Goal: Transaction & Acquisition: Purchase product/service

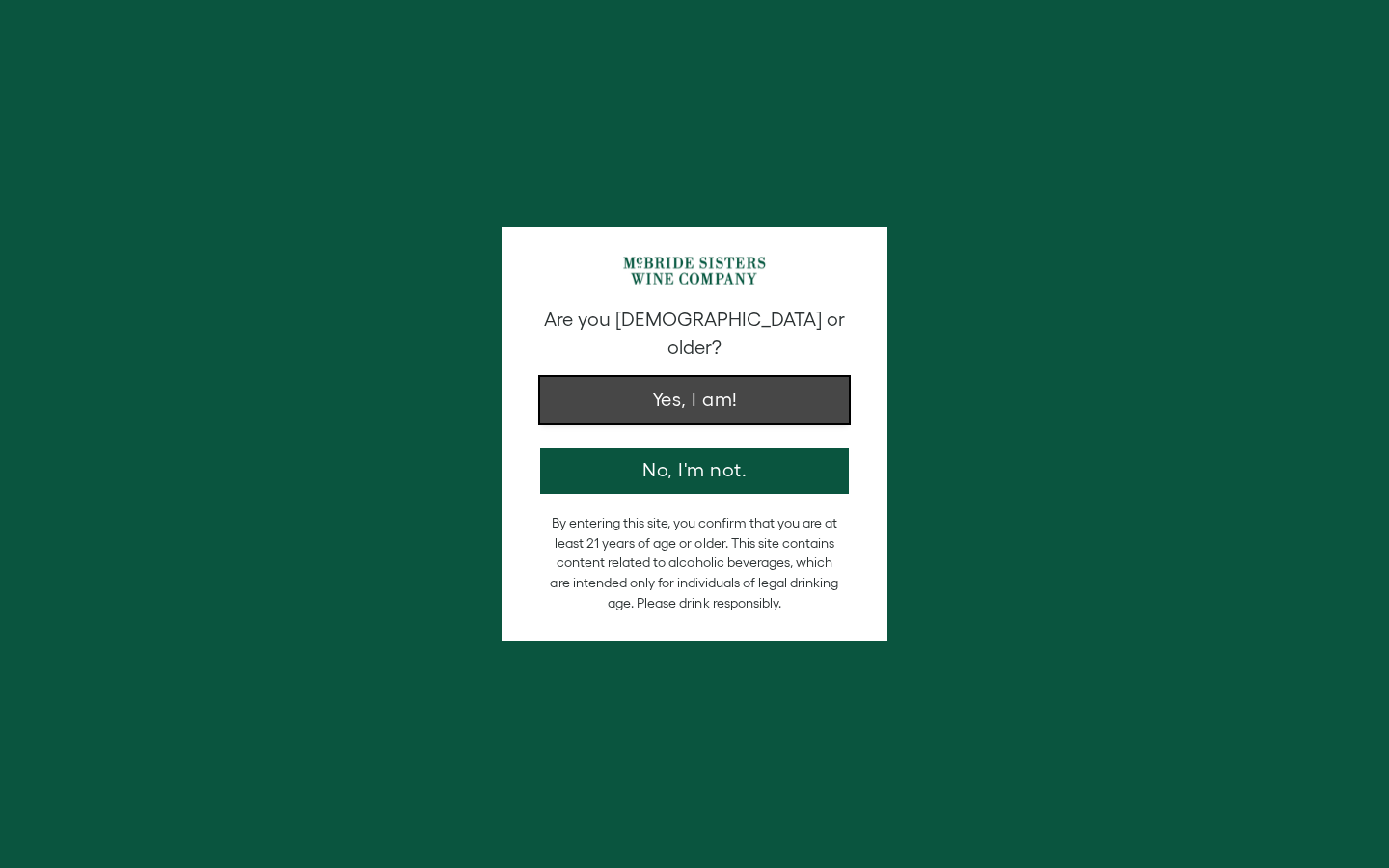
click at [781, 381] on button "Yes, I am!" at bounding box center [694, 400] width 308 height 47
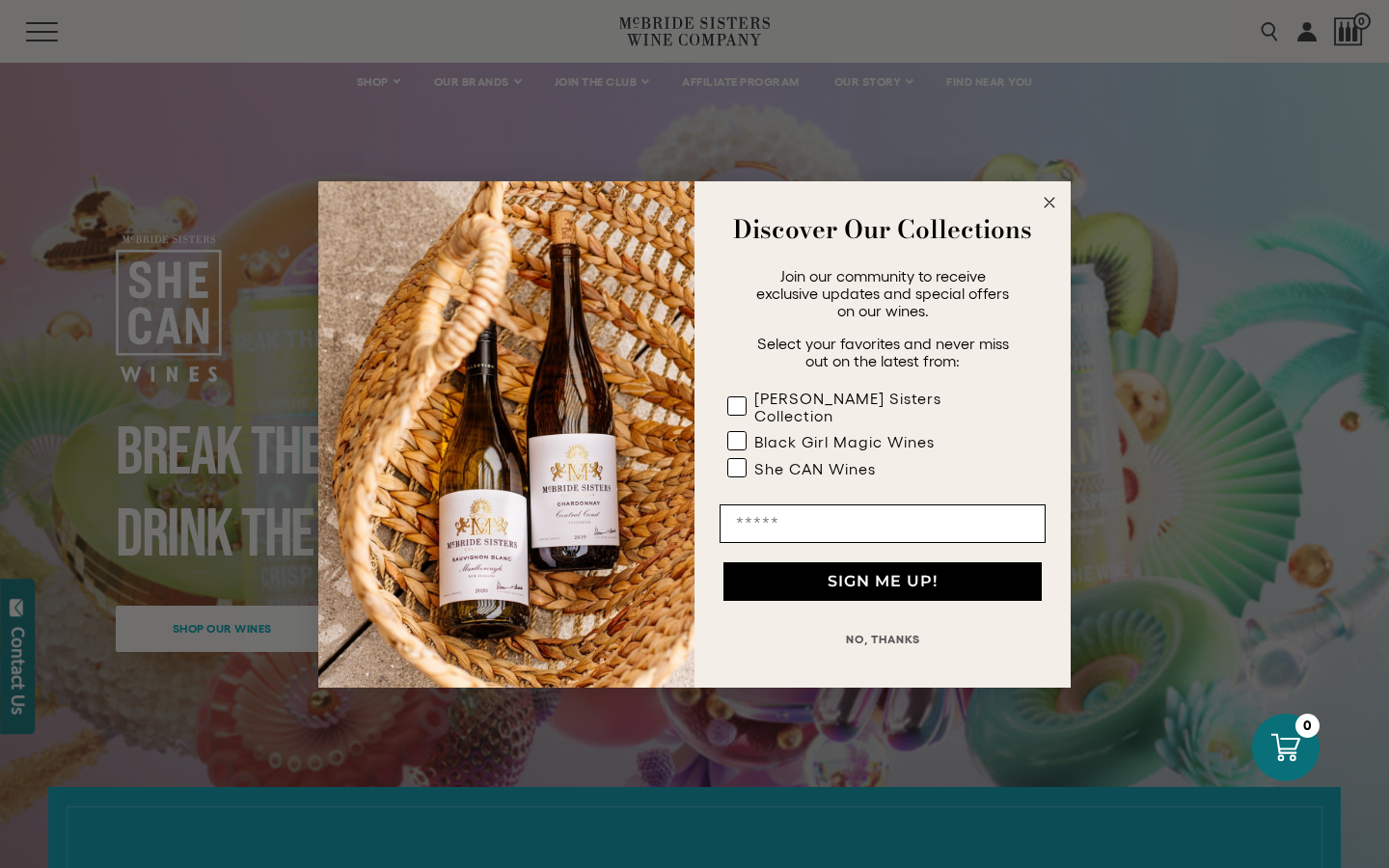
click at [1049, 205] on circle "Close dialog" at bounding box center [1049, 201] width 22 height 22
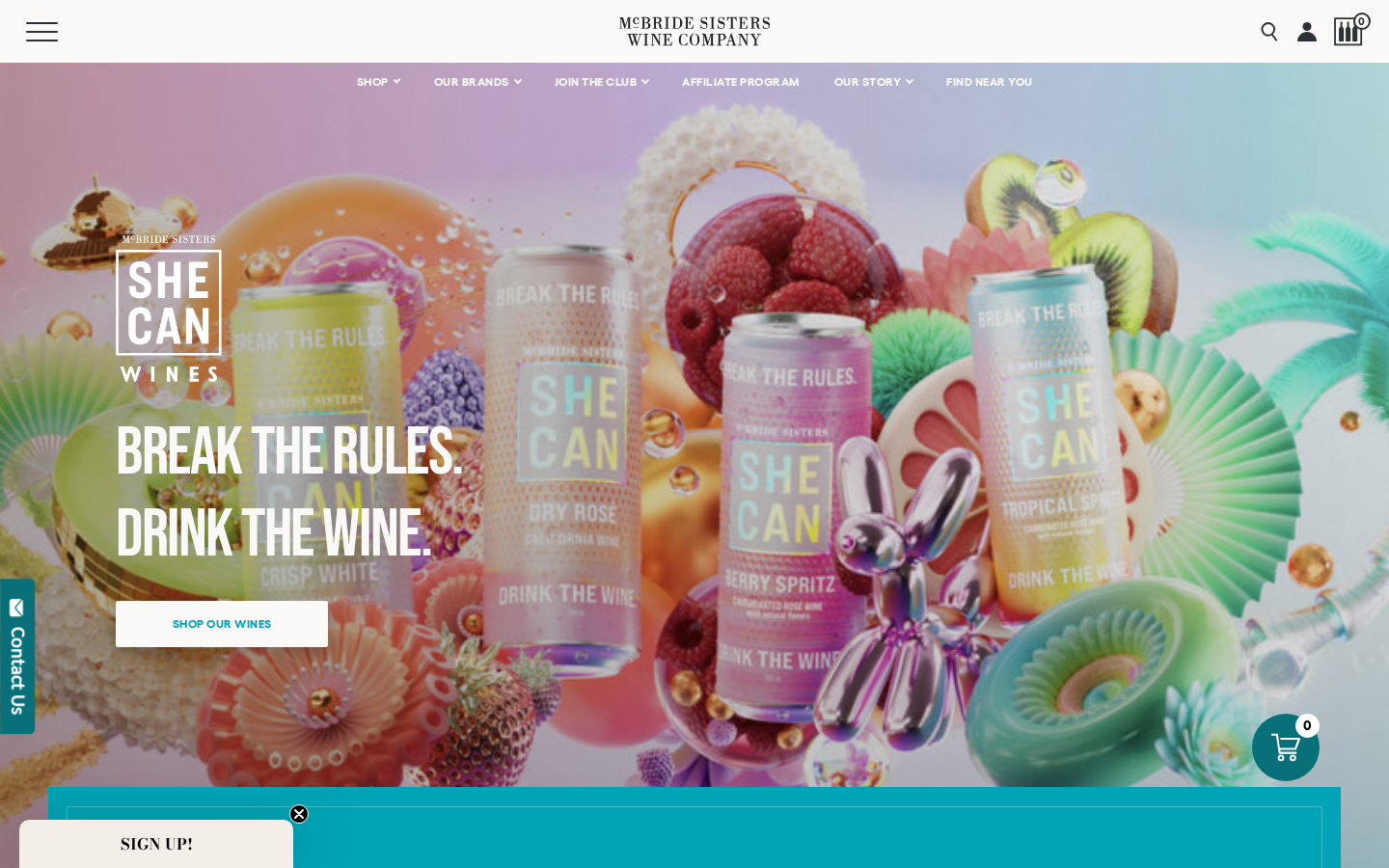
click at [224, 627] on span "Shop our wines" at bounding box center [223, 623] width 167 height 38
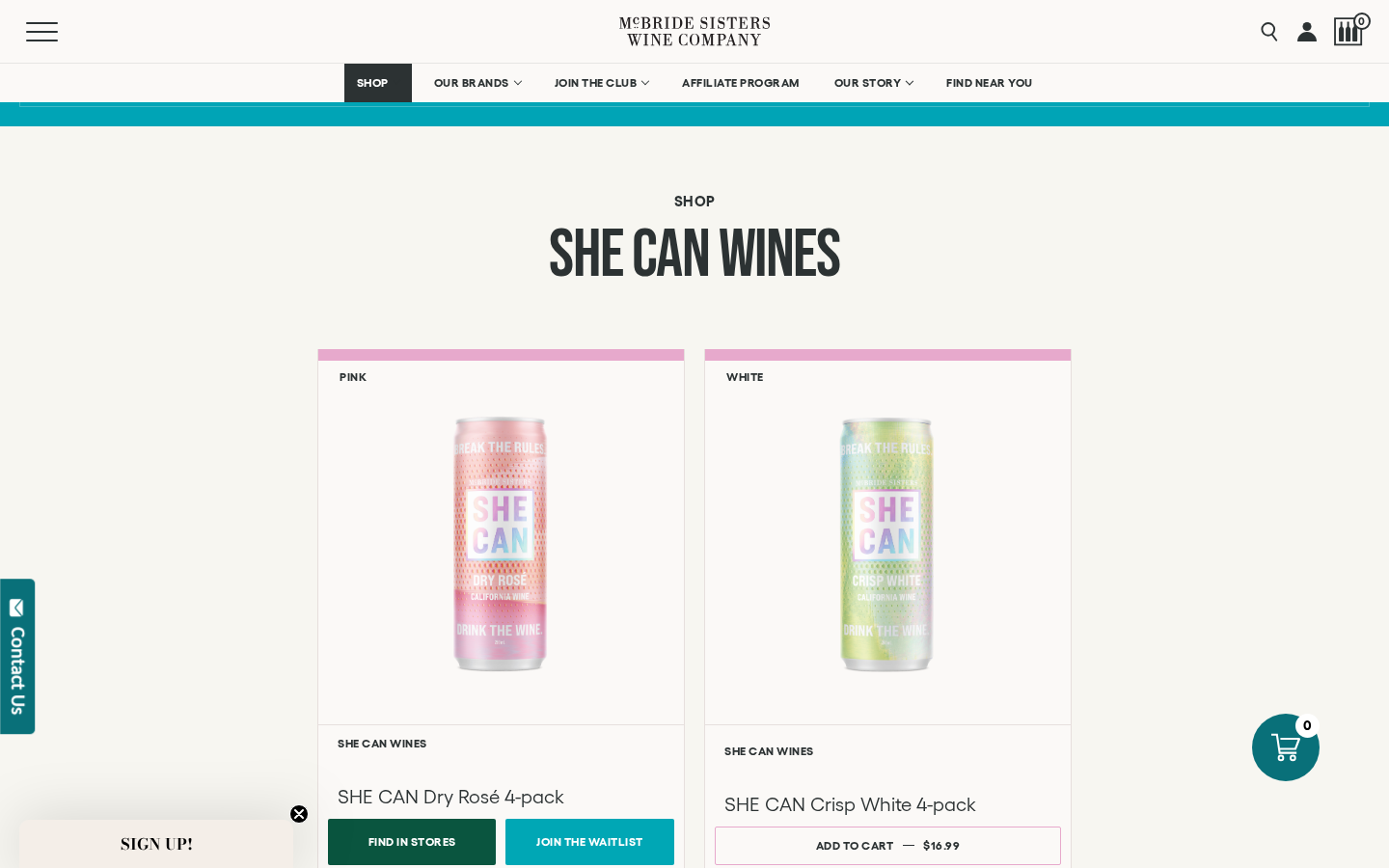
scroll to position [1308, 0]
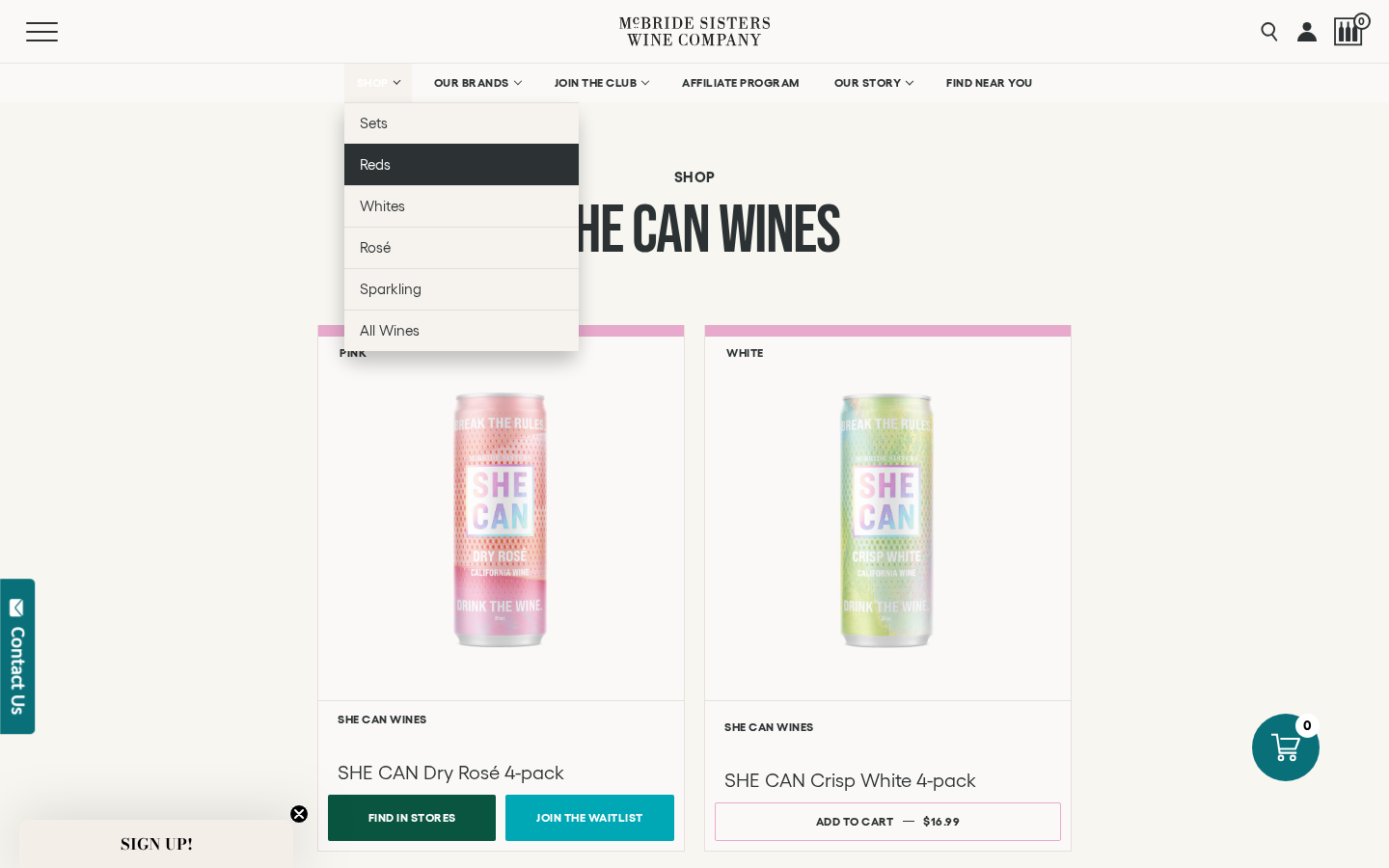
click at [391, 166] on link "Reds" at bounding box center [461, 164] width 234 height 42
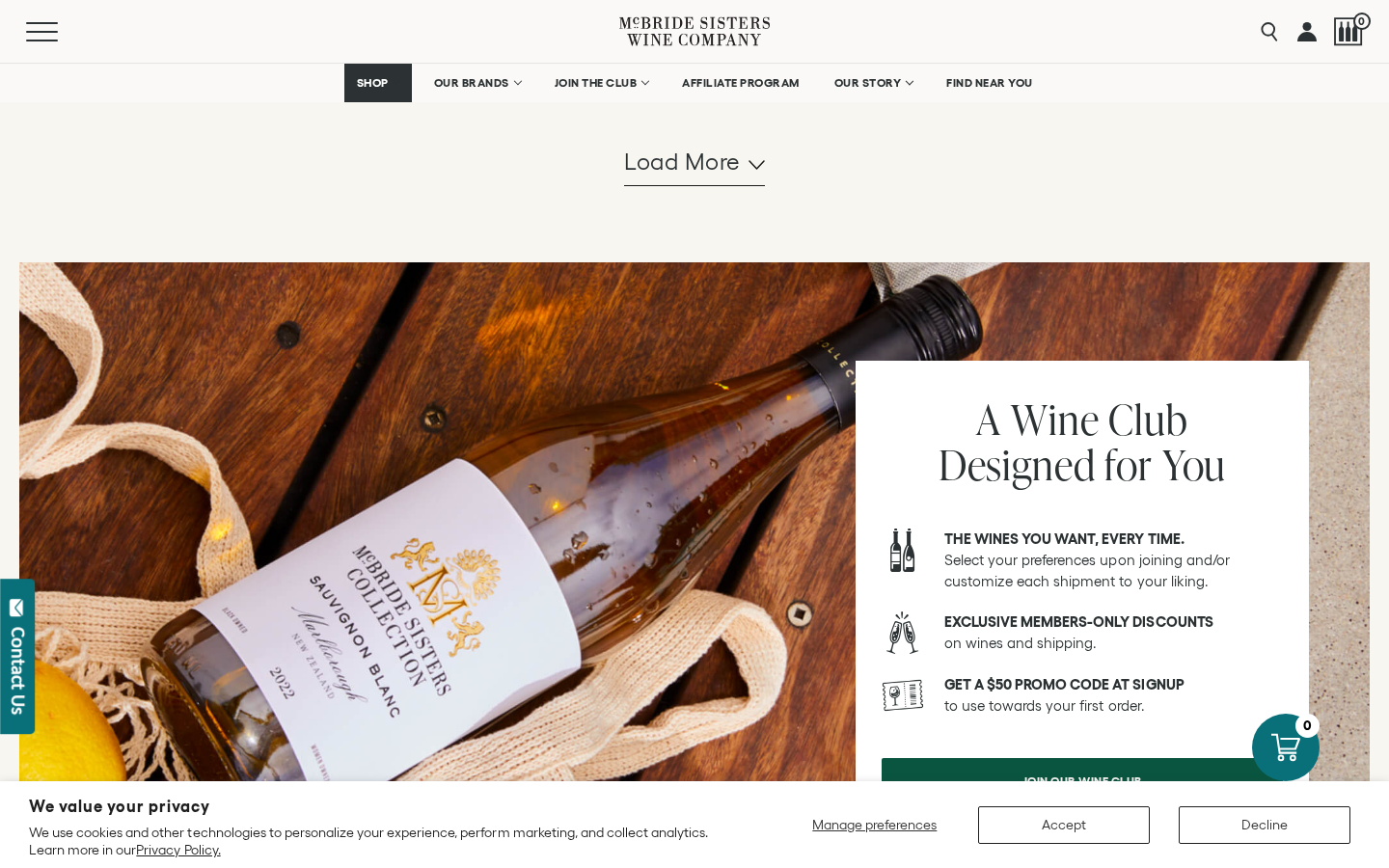
scroll to position [2160, 0]
